Goal: Navigation & Orientation: Find specific page/section

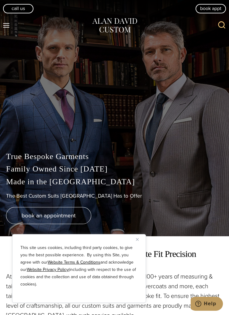
click at [10, 29] on button "Toggle Menu" at bounding box center [6, 25] width 13 height 11
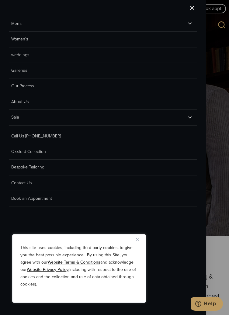
click at [19, 24] on link "Men’s" at bounding box center [96, 23] width 174 height 15
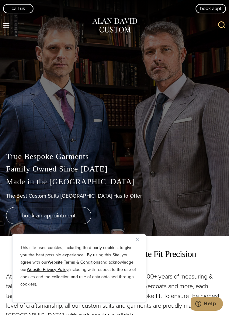
click at [8, 28] on icon "Toggle Menu" at bounding box center [6, 26] width 8 height 8
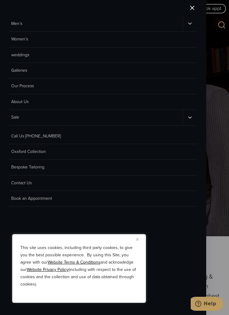
click at [189, 20] on button "Toggle child menu" at bounding box center [190, 23] width 14 height 15
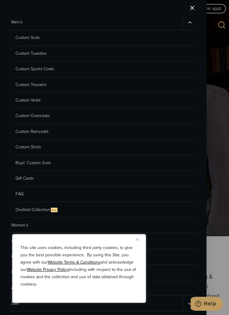
click at [31, 38] on link "Custom Suits" at bounding box center [105, 38] width 184 height 16
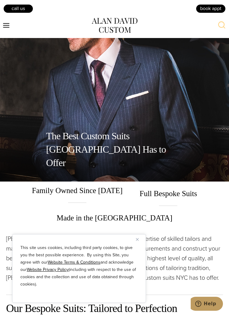
scroll to position [58, 0]
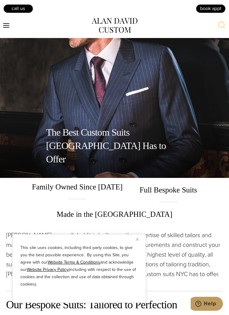
click at [137, 239] on img "Close" at bounding box center [137, 239] width 3 height 3
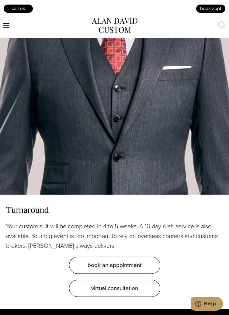
scroll to position [1220, 0]
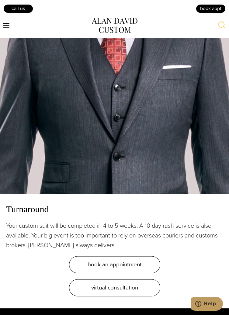
click at [8, 22] on icon "Toggle Menu" at bounding box center [6, 26] width 8 height 8
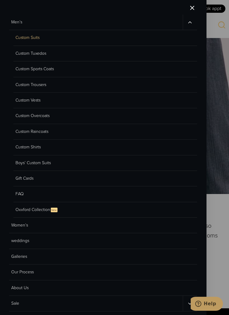
click at [36, 212] on link "Oxxford Collection New" at bounding box center [105, 210] width 184 height 16
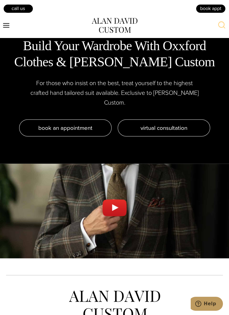
scroll to position [2316, 0]
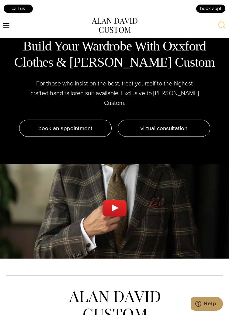
click at [7, 24] on icon "Toggle Menu" at bounding box center [6, 26] width 8 height 8
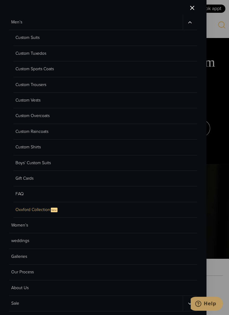
click at [27, 54] on link "Custom Tuxedos" at bounding box center [105, 54] width 184 height 16
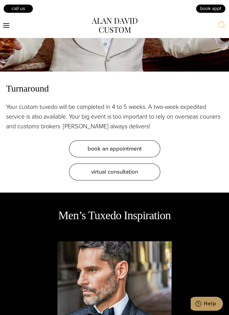
scroll to position [1384, 0]
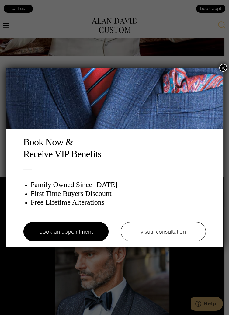
click at [219, 67] on button "×" at bounding box center [223, 68] width 8 height 8
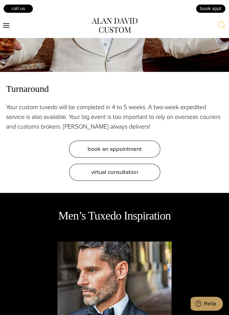
click at [11, 22] on button "Toggle Menu" at bounding box center [6, 25] width 13 height 11
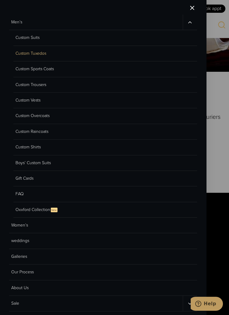
click at [28, 119] on link "Custom Overcoats" at bounding box center [105, 116] width 184 height 16
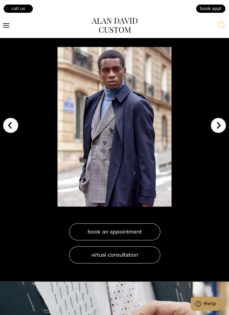
scroll to position [1584, 0]
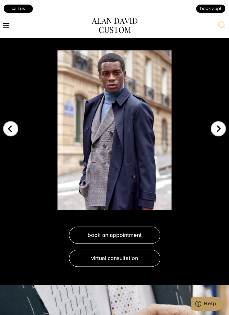
click at [7, 27] on icon "Toggle Menu" at bounding box center [6, 26] width 8 height 8
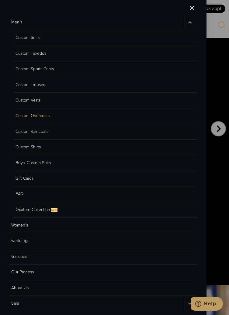
click at [27, 148] on link "Custom Shirts" at bounding box center [105, 148] width 184 height 16
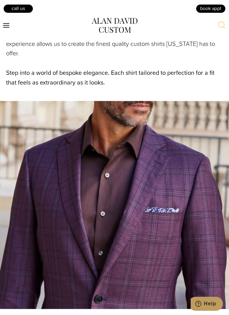
scroll to position [584, 0]
